Goal: Task Accomplishment & Management: Complete application form

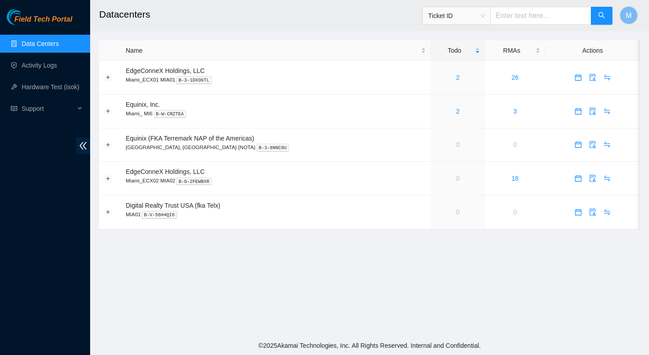
click at [484, 9] on span "Ticket ID" at bounding box center [456, 16] width 57 height 14
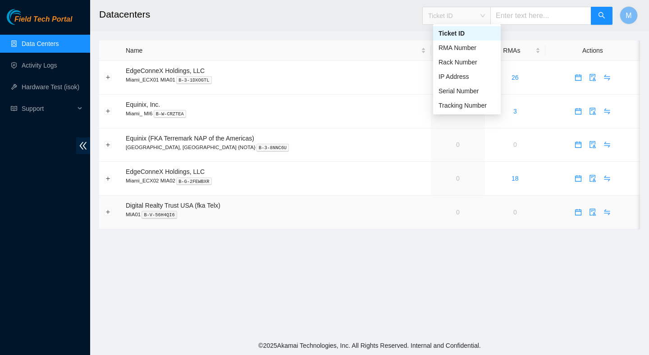
click at [318, 239] on main "Datacenters Ticket ID M Name Todo RMAs Actions EdgeConneX Holdings, LLC Miami_E…" at bounding box center [369, 168] width 559 height 336
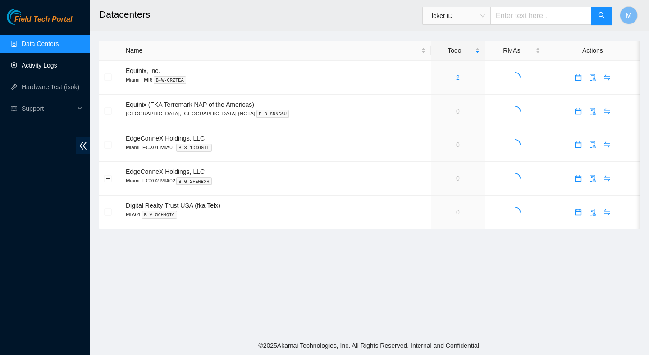
click at [50, 65] on link "Activity Logs" at bounding box center [40, 65] width 36 height 7
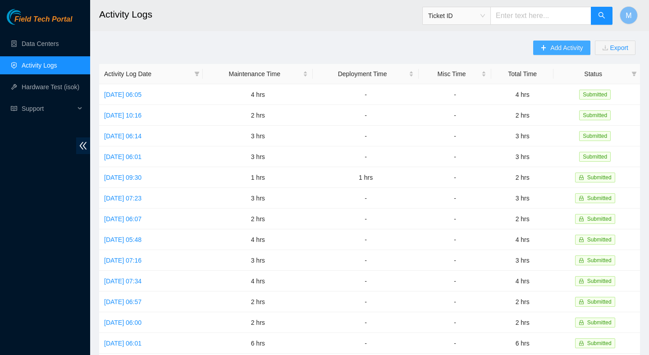
click at [555, 53] on button "Add Activity" at bounding box center [562, 48] width 57 height 14
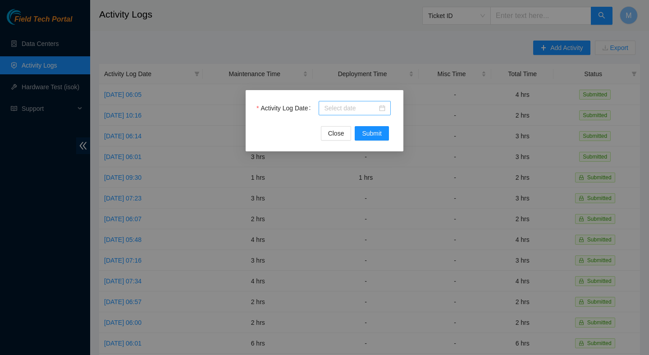
click at [353, 101] on div at bounding box center [355, 108] width 72 height 14
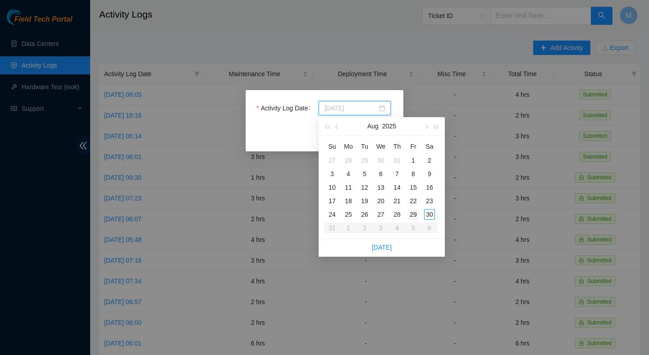
type input "2025-08-29"
click at [415, 211] on div "29" at bounding box center [413, 214] width 11 height 11
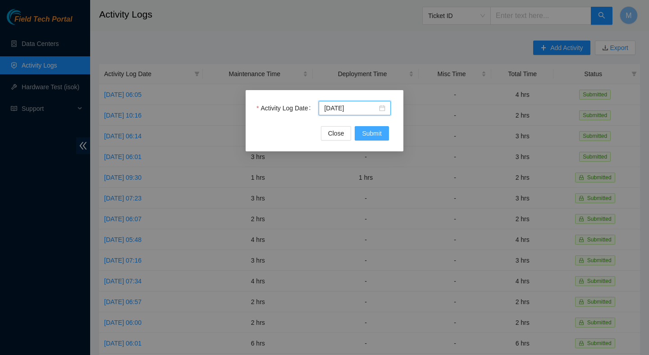
click at [378, 130] on span "Submit" at bounding box center [372, 134] width 20 height 10
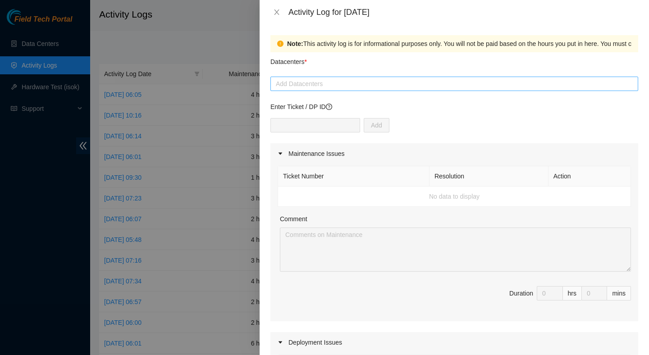
click at [330, 89] on div at bounding box center [455, 83] width 364 height 11
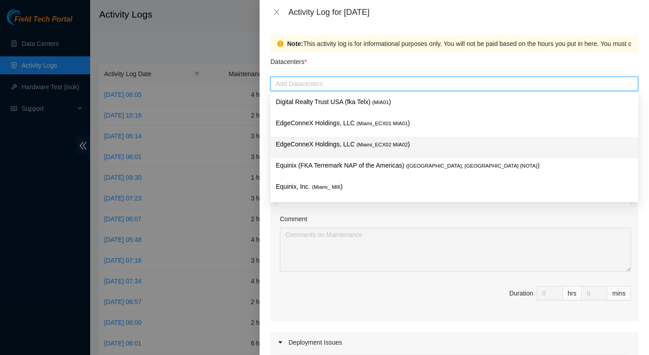
click at [357, 149] on div "EdgeConneX Holdings, LLC ( Miami_ECX02 MIA02 )" at bounding box center [454, 147] width 357 height 17
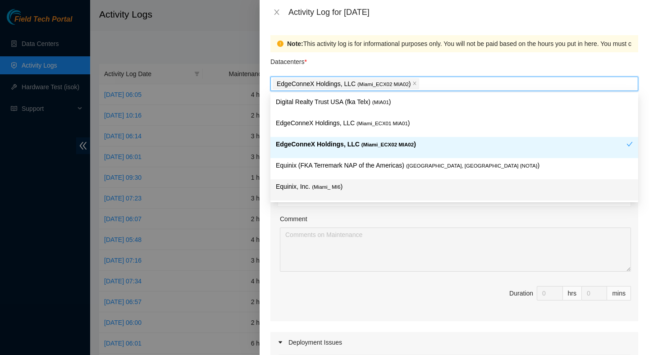
click at [447, 219] on div "Comment" at bounding box center [455, 221] width 351 height 14
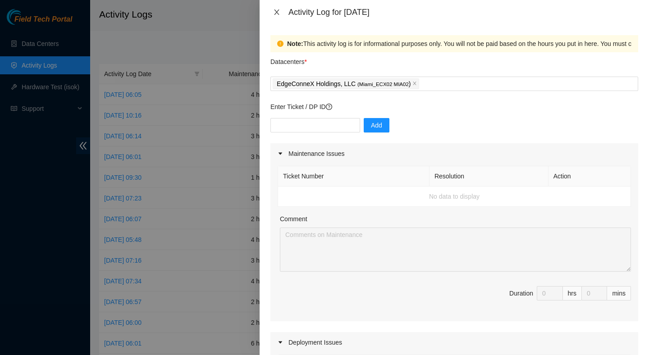
click at [277, 12] on icon "close" at bounding box center [276, 12] width 7 height 7
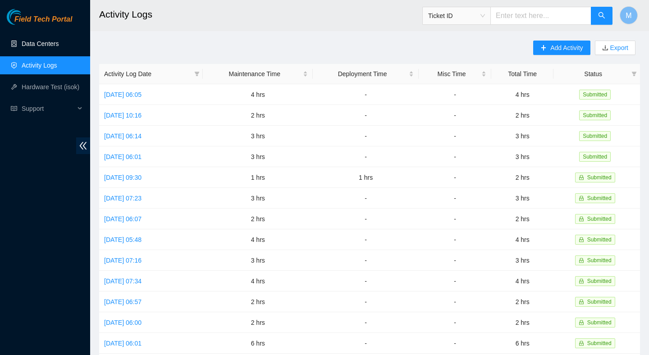
click at [56, 45] on link "Data Centers" at bounding box center [40, 43] width 37 height 7
